Goal: Information Seeking & Learning: Check status

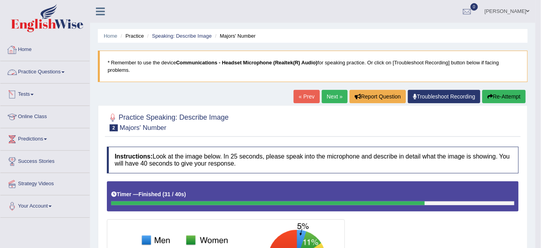
click at [41, 67] on link "Practice Questions" at bounding box center [44, 71] width 89 height 20
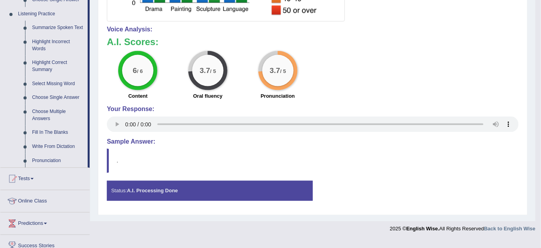
scroll to position [336, 0]
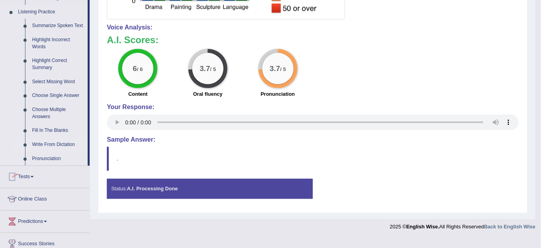
click at [60, 146] on link "Write From Dictation" at bounding box center [58, 145] width 59 height 14
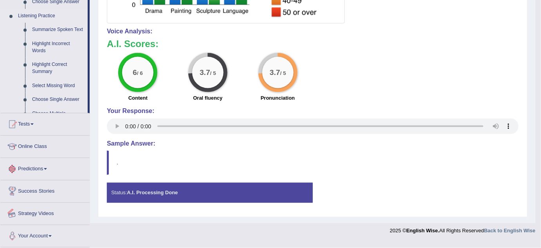
scroll to position [387, 0]
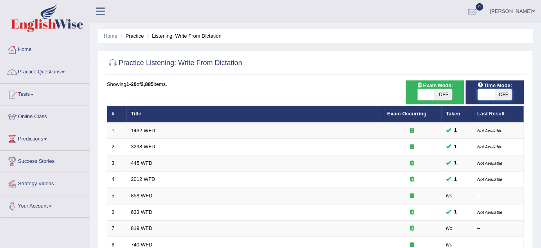
click at [489, 97] on span at bounding box center [486, 94] width 17 height 11
checkbox input "true"
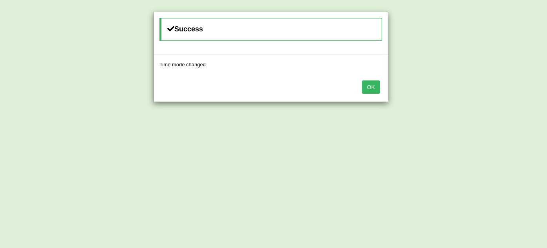
click at [373, 91] on button "OK" at bounding box center [371, 86] width 18 height 13
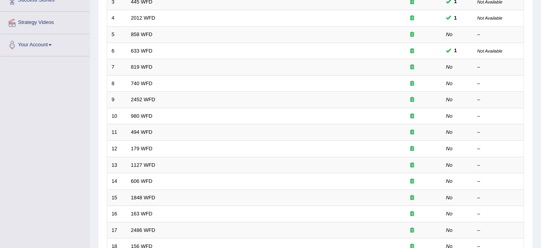
scroll to position [161, 0]
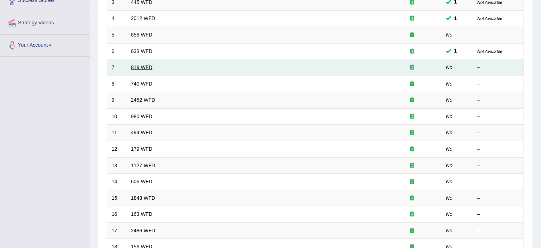
click at [131, 67] on link "819 WFD" at bounding box center [142, 67] width 22 height 6
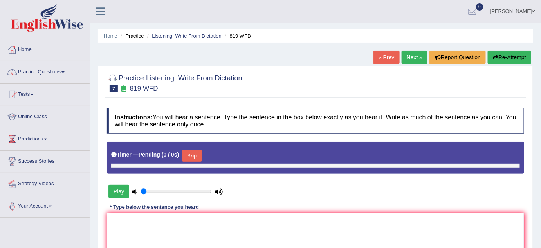
type input "1"
click at [162, 240] on textarea at bounding box center [316, 251] width 418 height 76
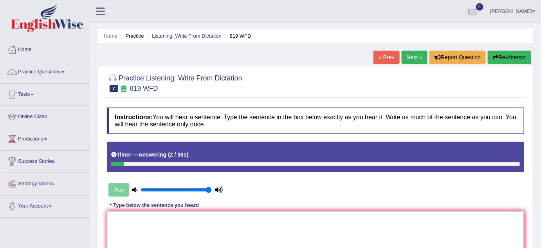
type textarea "P"
type textarea "p"
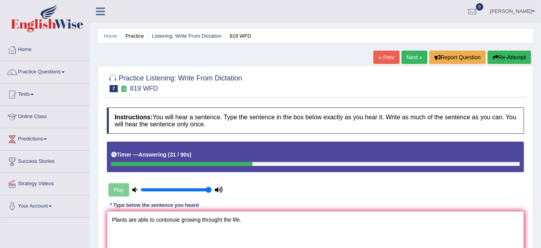
click at [127, 224] on textarea "Plants are able to contonuie growing throught the life." at bounding box center [316, 249] width 418 height 76
click at [179, 221] on textarea "Plants are able to contonuie growing throught the life." at bounding box center [316, 249] width 418 height 76
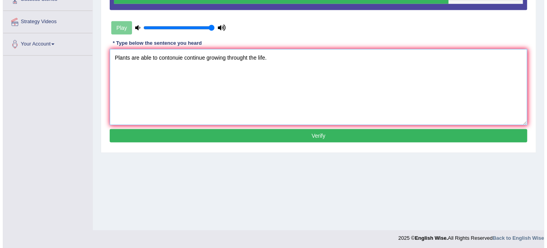
scroll to position [164, 0]
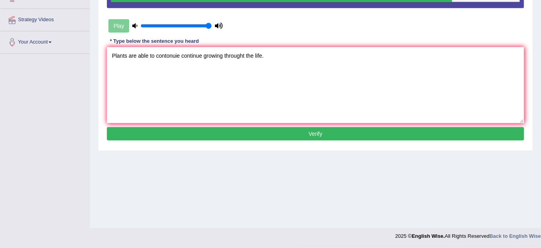
click at [255, 149] on div "Practice Listening: Write From Dictation 7 819 WFD Instructions: You will hear …" at bounding box center [316, 26] width 436 height 249
drag, startPoint x: 180, startPoint y: 54, endPoint x: 157, endPoint y: 55, distance: 23.5
click at [157, 55] on textarea "Plants are able to contonuie continue growing throught the life." at bounding box center [316, 85] width 418 height 76
type textarea "Plants are able to continue growing throught the life."
click at [210, 139] on div "Instructions: You will hear a sentence. Type the sentence in the box below exac…" at bounding box center [316, 43] width 422 height 207
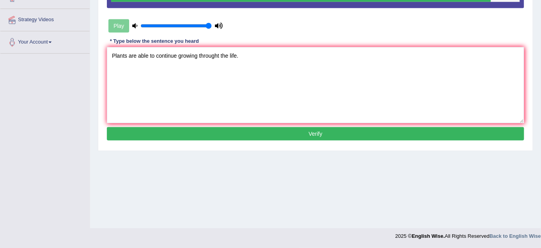
click at [210, 137] on button "Verify" at bounding box center [316, 133] width 418 height 13
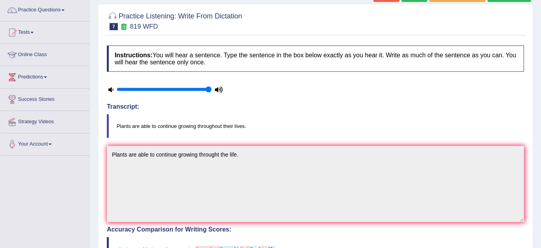
scroll to position [0, 0]
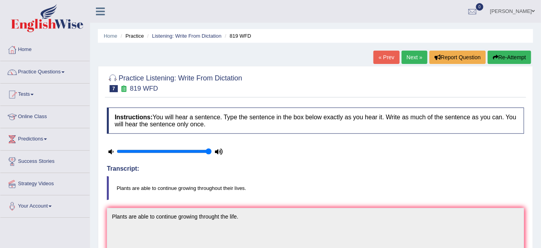
click at [404, 57] on link "Next »" at bounding box center [415, 57] width 26 height 13
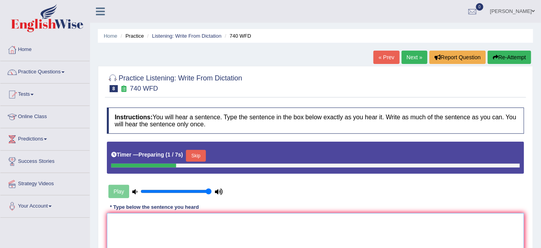
click at [151, 237] on textarea at bounding box center [316, 251] width 418 height 76
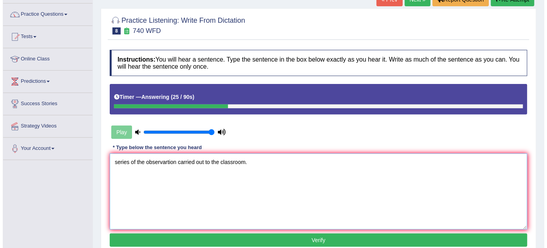
scroll to position [58, 0]
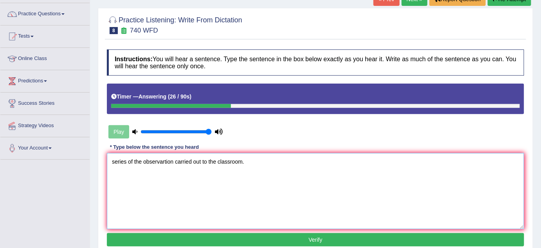
type textarea "series of the observartion carried out to the classroom."
click at [159, 240] on button "Verify" at bounding box center [316, 239] width 418 height 13
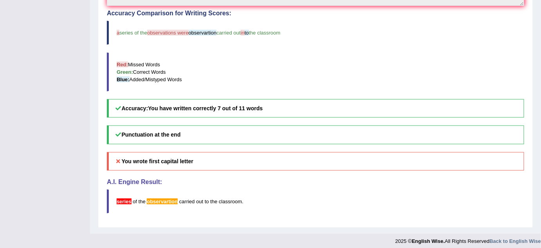
scroll to position [281, 0]
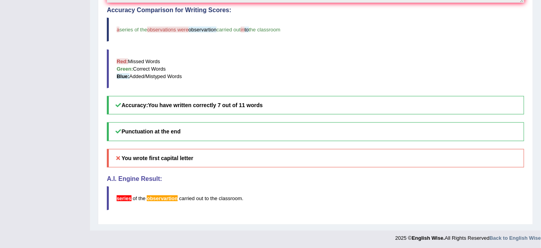
click at [130, 132] on h5 "Punctuation at the end" at bounding box center [316, 131] width 418 height 18
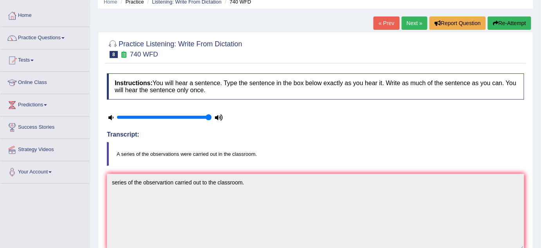
scroll to position [0, 0]
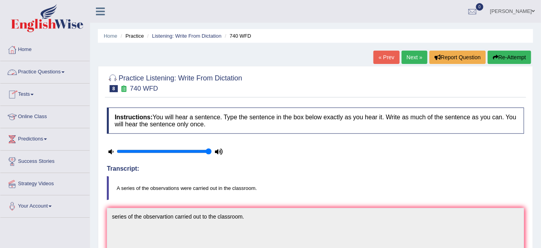
click at [24, 98] on link "Tests" at bounding box center [44, 93] width 89 height 20
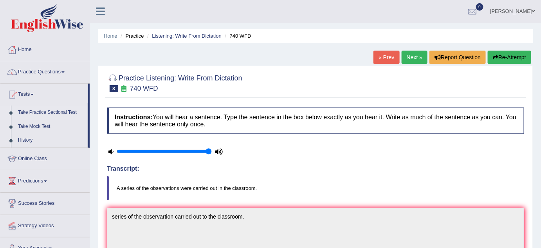
click at [36, 113] on link "Take Practice Sectional Test" at bounding box center [50, 112] width 73 height 14
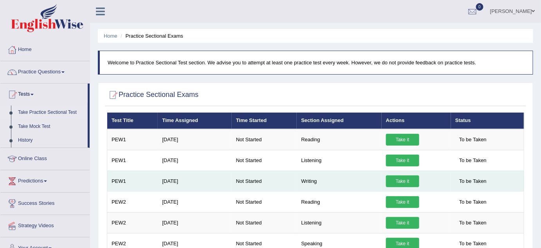
click at [401, 183] on link "Take it" at bounding box center [402, 181] width 33 height 12
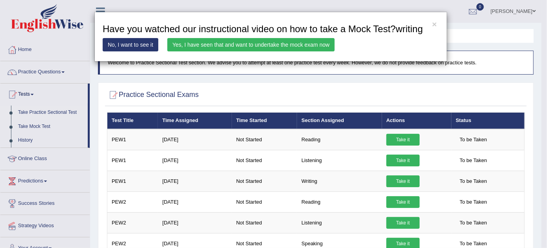
click at [195, 49] on link "Yes, I have seen that and want to undertake the mock exam now" at bounding box center [250, 44] width 167 height 13
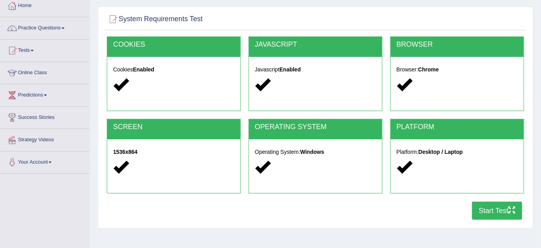
scroll to position [44, 0]
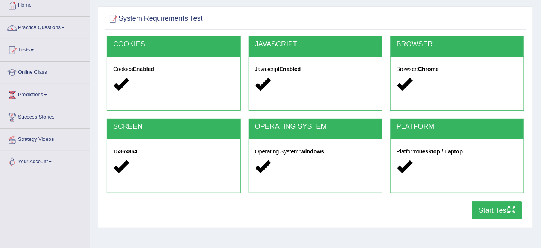
click at [498, 208] on button "Start Test" at bounding box center [498, 210] width 50 height 18
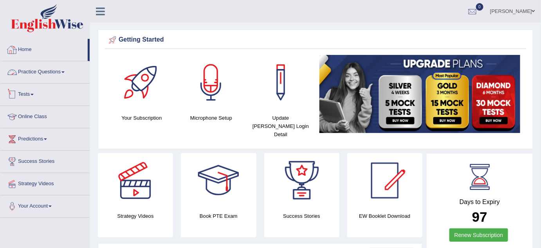
click at [33, 92] on link "Tests" at bounding box center [44, 93] width 89 height 20
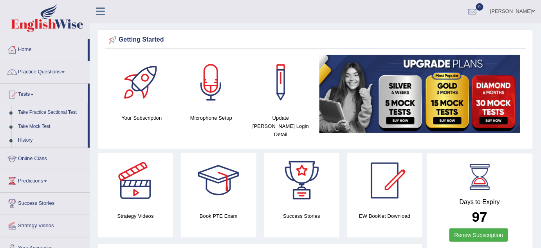
click at [36, 112] on link "Take Practice Sectional Test" at bounding box center [50, 112] width 73 height 14
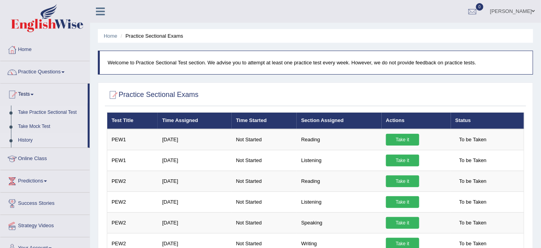
click at [30, 140] on link "History" at bounding box center [50, 140] width 73 height 14
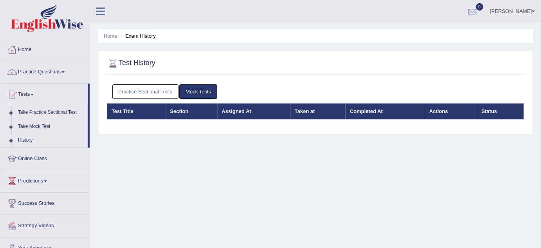
click at [150, 98] on link "Practice Sectional Tests" at bounding box center [145, 91] width 67 height 14
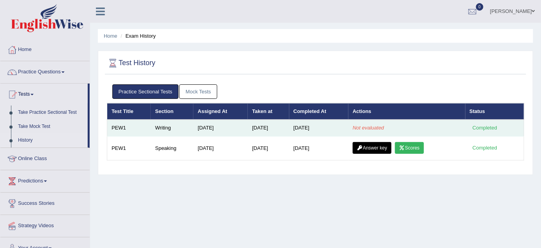
click at [169, 128] on td "Writing" at bounding box center [172, 127] width 43 height 16
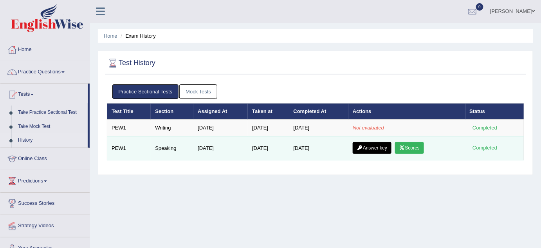
click at [406, 148] on icon at bounding box center [403, 147] width 6 height 5
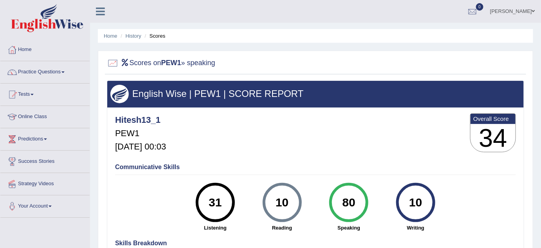
click at [204, 68] on h2 "Scores on PEW1 » speaking" at bounding box center [161, 63] width 109 height 12
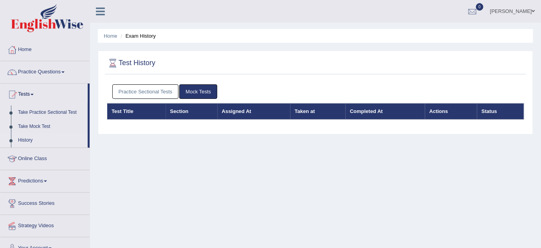
click at [158, 83] on div "Practice Sectional Tests Mock Tests" at bounding box center [316, 91] width 418 height 23
click at [161, 92] on link "Practice Sectional Tests" at bounding box center [145, 91] width 67 height 14
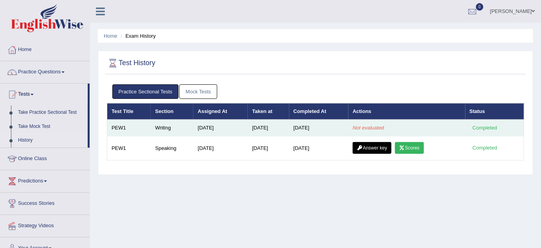
click at [376, 127] on em "Not evaluated" at bounding box center [368, 128] width 31 height 6
click at [483, 127] on div "Completed" at bounding box center [485, 128] width 31 height 8
click at [305, 127] on td "Oct 7, 2025" at bounding box center [319, 127] width 59 height 16
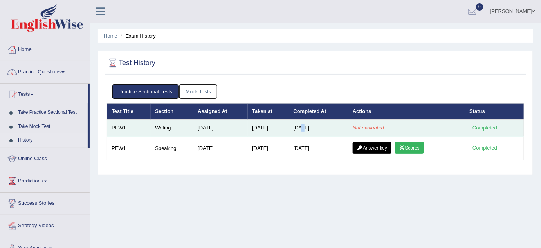
click at [305, 127] on td "Oct 7, 2025" at bounding box center [319, 127] width 59 height 16
click at [305, 127] on td "[DATE]" at bounding box center [319, 127] width 59 height 16
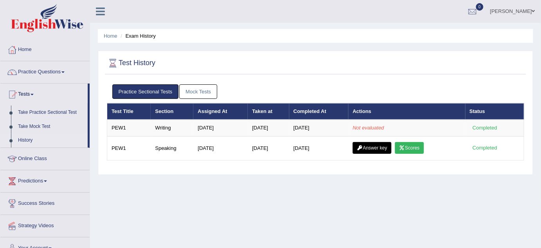
click at [250, 74] on div "Test History" at bounding box center [316, 65] width 422 height 20
click at [42, 113] on link "Take Practice Sectional Test" at bounding box center [50, 112] width 73 height 14
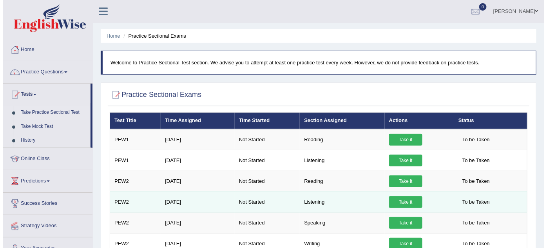
scroll to position [65, 0]
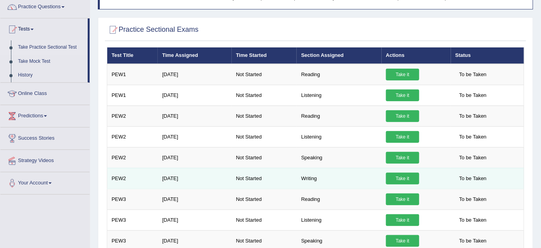
click at [401, 178] on link "Take it" at bounding box center [402, 178] width 33 height 12
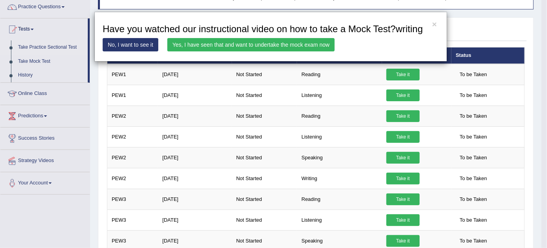
click at [248, 42] on link "Yes, I have seen that and want to undertake the mock exam now" at bounding box center [250, 44] width 167 height 13
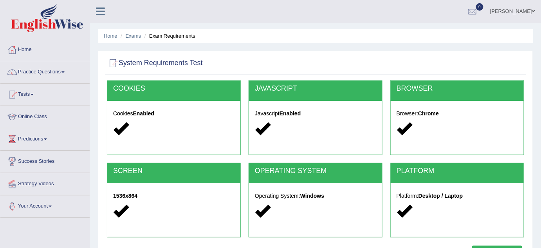
scroll to position [164, 0]
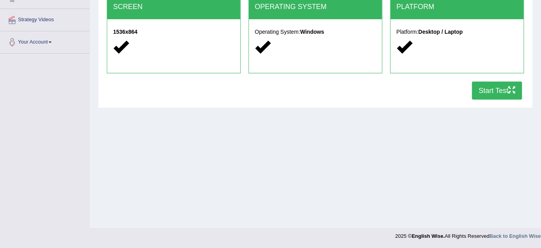
click at [484, 100] on div "COOKIES Cookies Enabled JAVASCRIPT Javascript Enabled BROWSER Browser: Chrome S…" at bounding box center [316, 10] width 422 height 187
click at [483, 98] on button "Start Test" at bounding box center [498, 90] width 50 height 18
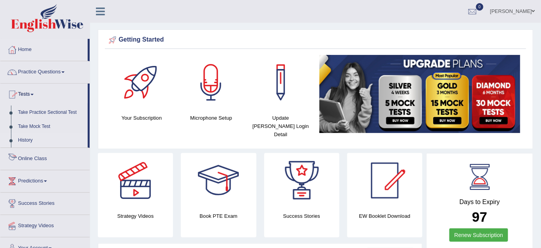
click at [22, 139] on link "History" at bounding box center [50, 140] width 73 height 14
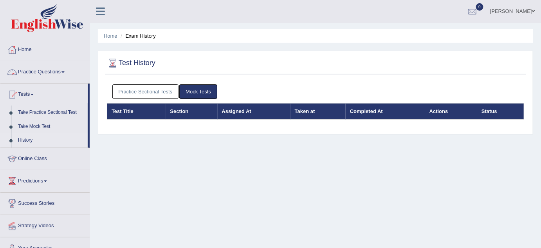
click at [131, 95] on link "Practice Sectional Tests" at bounding box center [145, 91] width 67 height 14
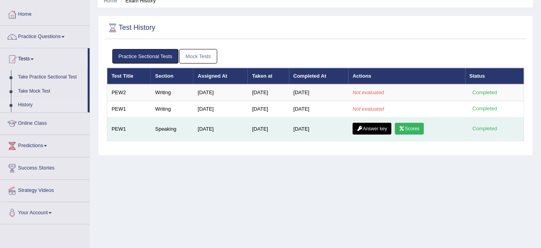
scroll to position [35, 0]
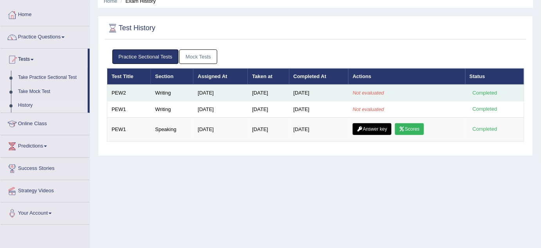
click at [133, 91] on td "PEW2" at bounding box center [129, 93] width 44 height 16
click at [168, 90] on td "Writing" at bounding box center [172, 93] width 43 height 16
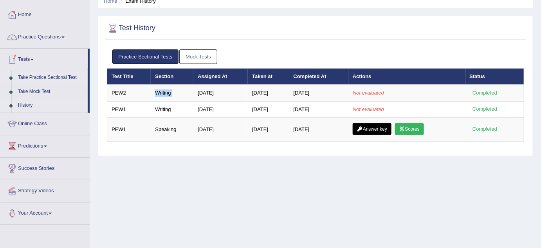
click at [45, 76] on link "Take Practice Sectional Test" at bounding box center [50, 78] width 73 height 14
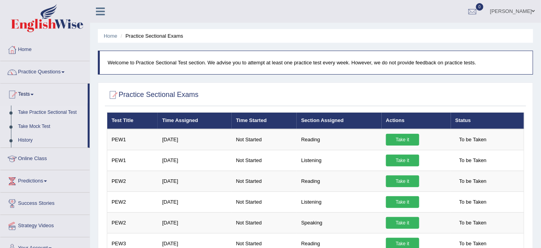
click at [143, 89] on h2 "Practice Sectional Exams" at bounding box center [153, 95] width 92 height 12
click at [23, 48] on link "Home" at bounding box center [44, 49] width 89 height 20
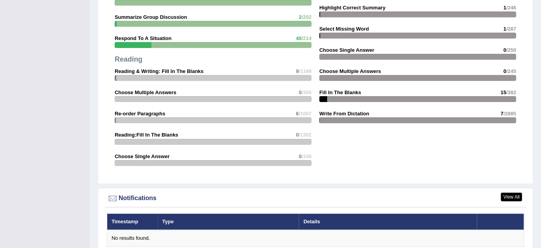
scroll to position [915, 0]
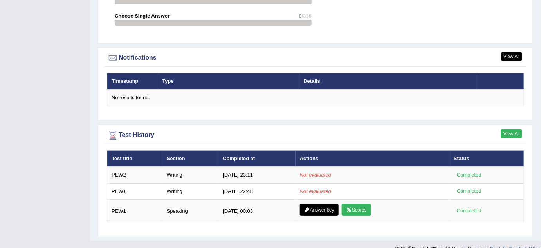
click at [509, 129] on link "View All" at bounding box center [512, 133] width 21 height 9
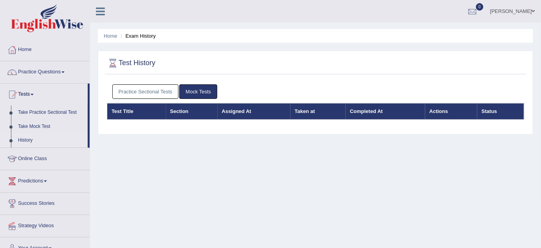
click at [138, 94] on link "Practice Sectional Tests" at bounding box center [145, 91] width 67 height 14
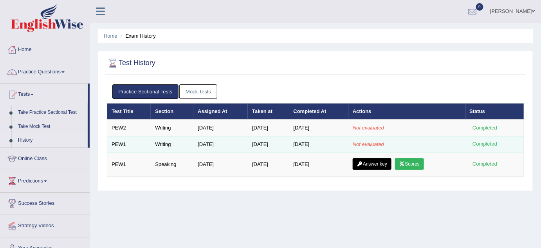
click at [380, 145] on em "Not evaluated" at bounding box center [368, 144] width 31 height 6
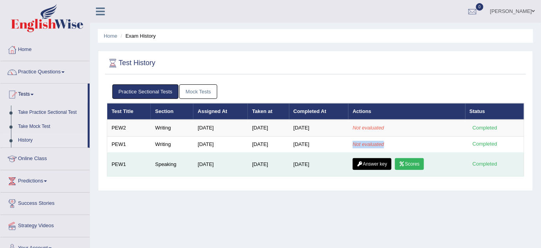
click at [373, 163] on link "Answer key" at bounding box center [372, 164] width 39 height 12
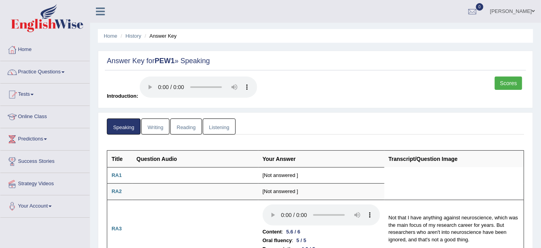
scroll to position [73, 0]
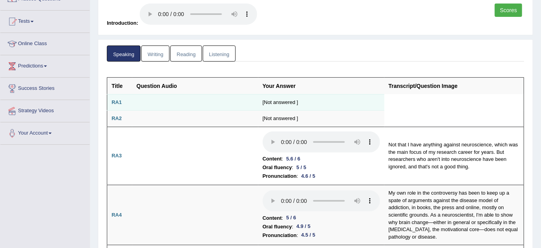
click at [279, 99] on td "[Not answered ]" at bounding box center [322, 102] width 126 height 16
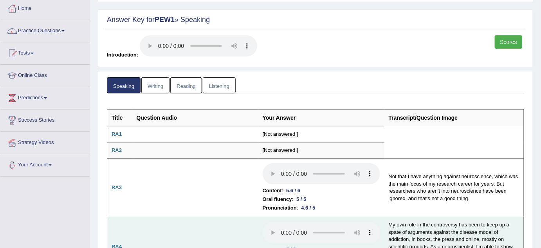
scroll to position [41, 0]
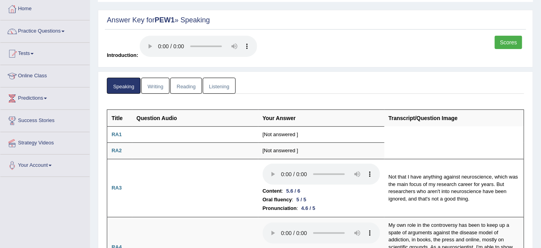
click at [165, 82] on link "Writing" at bounding box center [155, 86] width 28 height 16
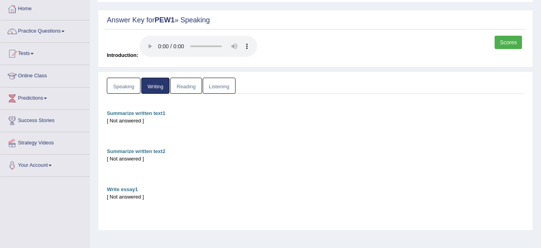
click at [176, 90] on link "Reading" at bounding box center [185, 86] width 31 height 16
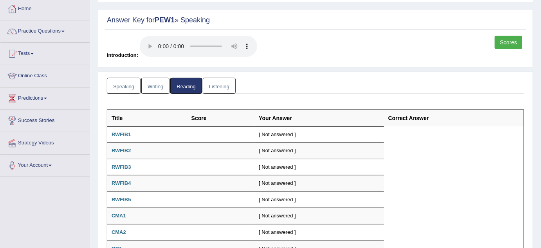
click at [225, 89] on link "Listening" at bounding box center [219, 86] width 33 height 16
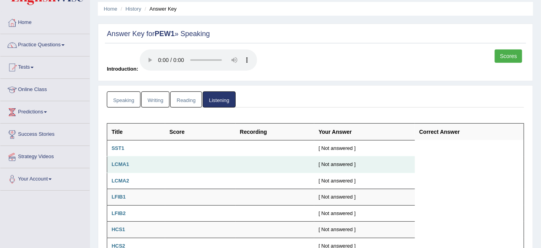
scroll to position [0, 0]
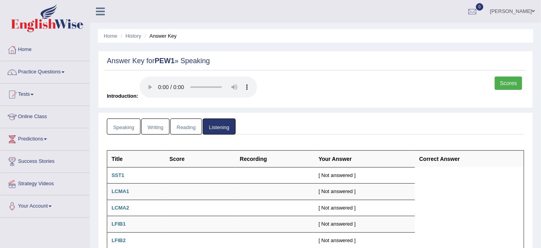
click at [127, 123] on link "Speaking" at bounding box center [124, 126] width 34 height 16
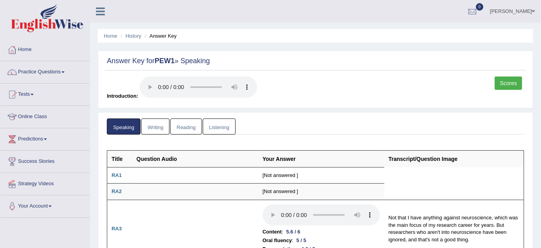
click at [505, 85] on link "Scores" at bounding box center [508, 82] width 27 height 13
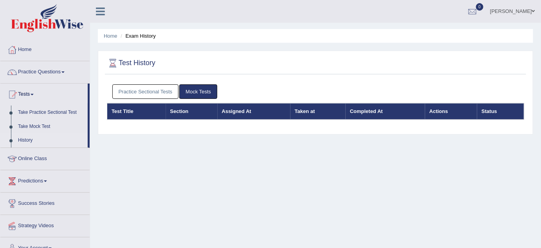
click at [152, 98] on div "Practice Sectional Tests Mock Tests" at bounding box center [316, 91] width 418 height 23
click at [152, 94] on link "Practice Sectional Tests" at bounding box center [145, 91] width 67 height 14
click at [164, 89] on link "Practice Sectional Tests" at bounding box center [145, 91] width 67 height 14
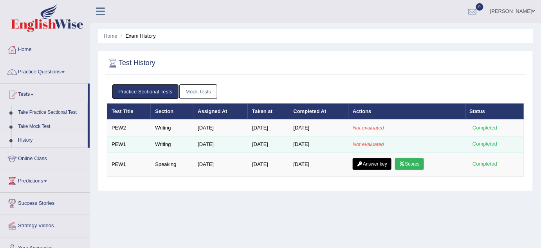
click at [158, 144] on td "Writing" at bounding box center [172, 144] width 43 height 16
click at [121, 139] on td "PEW1" at bounding box center [129, 144] width 44 height 16
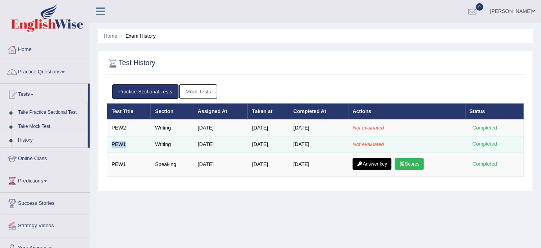
click at [121, 139] on td "PEW1" at bounding box center [129, 144] width 44 height 16
click at [480, 141] on div "Completed" at bounding box center [485, 144] width 31 height 8
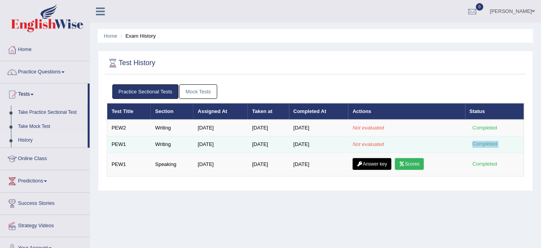
click at [480, 141] on div "Completed" at bounding box center [485, 144] width 31 height 8
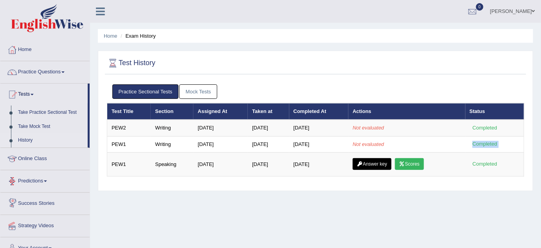
click at [24, 199] on link "Success Stories" at bounding box center [44, 202] width 89 height 20
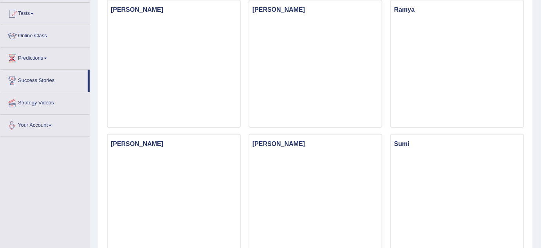
scroll to position [81, 0]
click at [22, 123] on link "Your Account" at bounding box center [44, 124] width 89 height 20
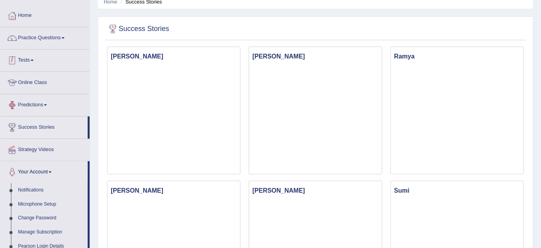
scroll to position [31, 0]
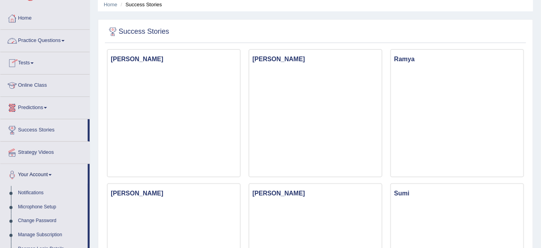
click at [31, 61] on link "Tests" at bounding box center [44, 62] width 89 height 20
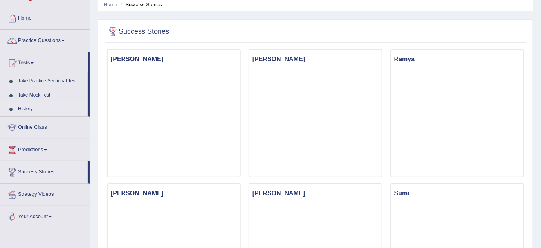
click at [26, 106] on link "History" at bounding box center [50, 109] width 73 height 14
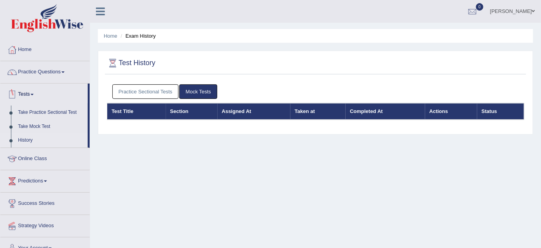
click at [153, 87] on link "Practice Sectional Tests" at bounding box center [145, 91] width 67 height 14
click at [143, 89] on link "Practice Sectional Tests" at bounding box center [145, 91] width 67 height 14
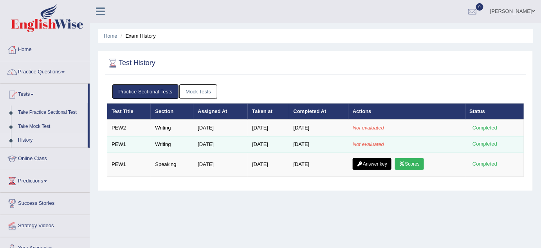
click at [483, 144] on div "Completed" at bounding box center [485, 144] width 31 height 8
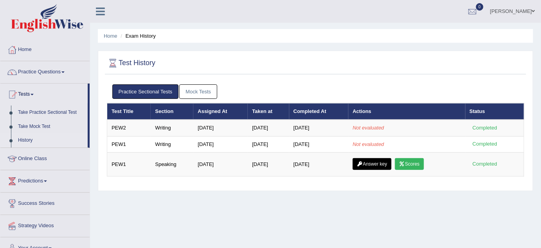
click at [370, 49] on div "Home Exam History Test History Practice Sectional Tests Mock Tests Test Title S…" at bounding box center [315, 196] width 451 height 392
